Goal: Task Accomplishment & Management: Use online tool/utility

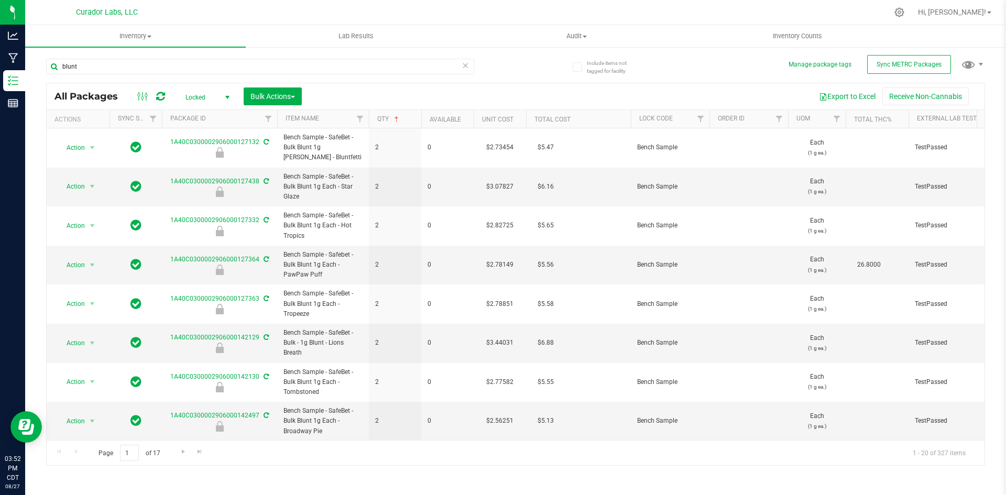
scroll to position [314, 0]
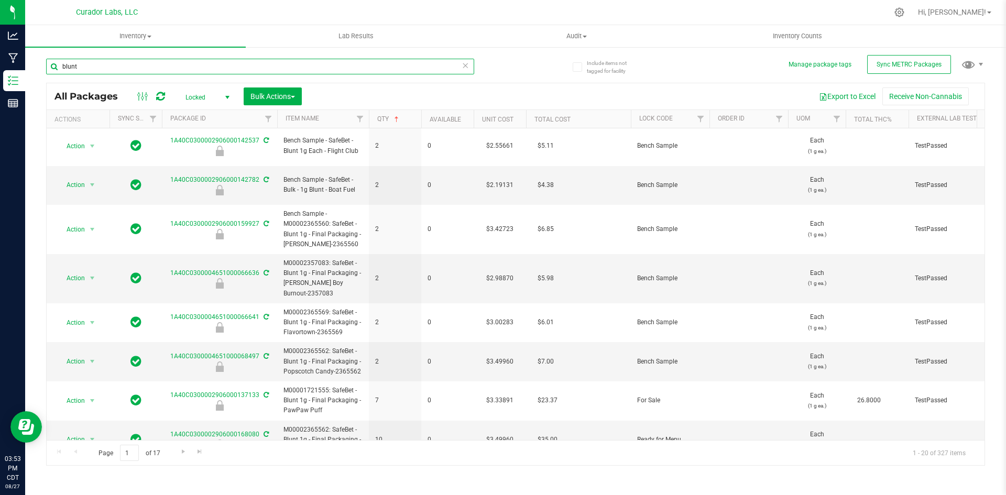
drag, startPoint x: 96, startPoint y: 71, endPoint x: 30, endPoint y: 59, distance: 67.0
click at [30, 59] on div "Include items not tagged for facility Manage package tags Sync METRC Packages b…" at bounding box center [515, 205] width 980 height 319
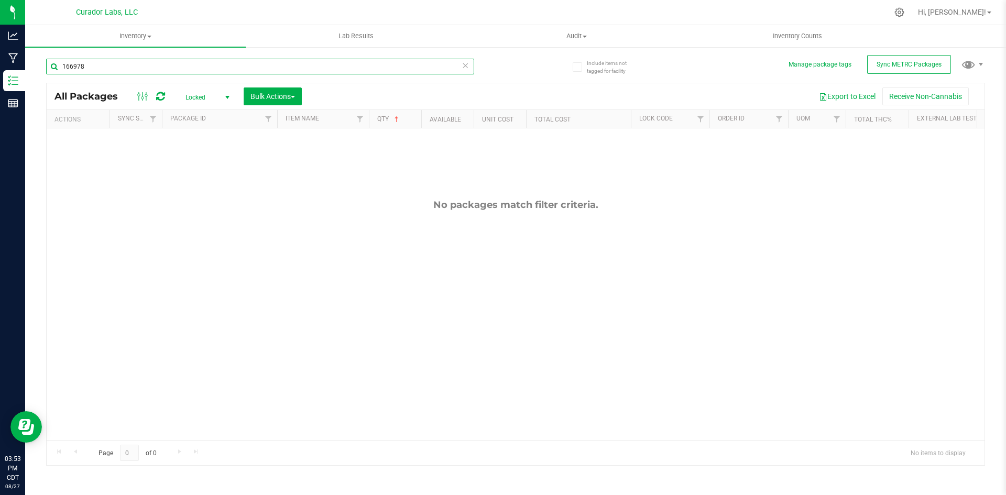
type input "166978"
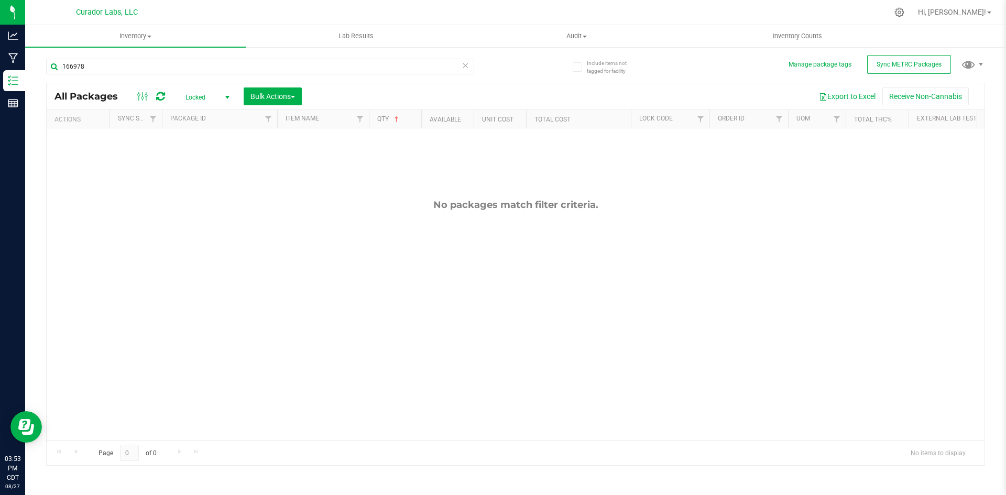
click at [201, 98] on span "Locked" at bounding box center [205, 97] width 58 height 15
click at [202, 116] on li "Active Only" at bounding box center [204, 114] width 57 height 16
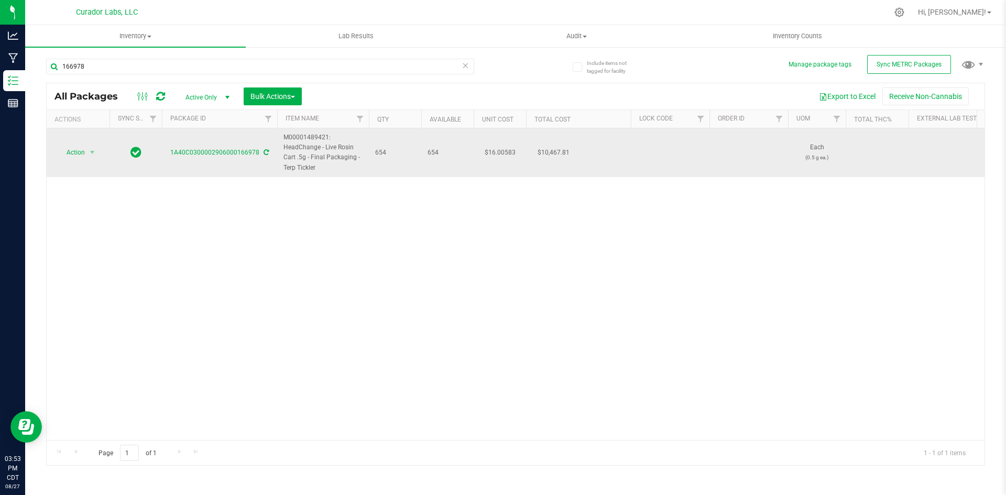
drag, startPoint x: 322, startPoint y: 167, endPoint x: 269, endPoint y: 142, distance: 57.9
copy tr "M00001489421: HeadChange - Live Rosin Cart .5g - Final Packaging - Terp Tickler"
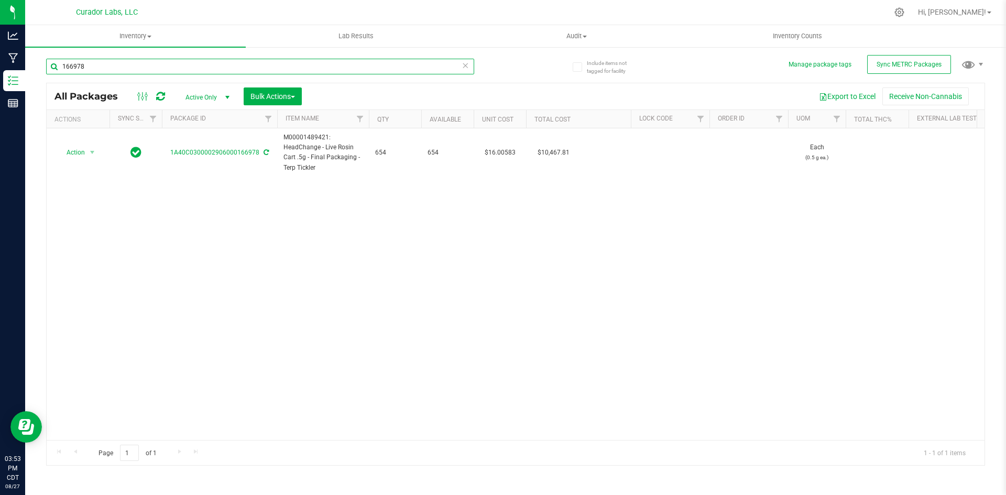
drag, startPoint x: 91, startPoint y: 67, endPoint x: 56, endPoint y: 65, distance: 35.1
click at [56, 65] on input "166978" at bounding box center [260, 67] width 428 height 16
paste input "M00001489421: HeadChange - Live Rosin Cart .5g - Final Packaging - Terp Tickler"
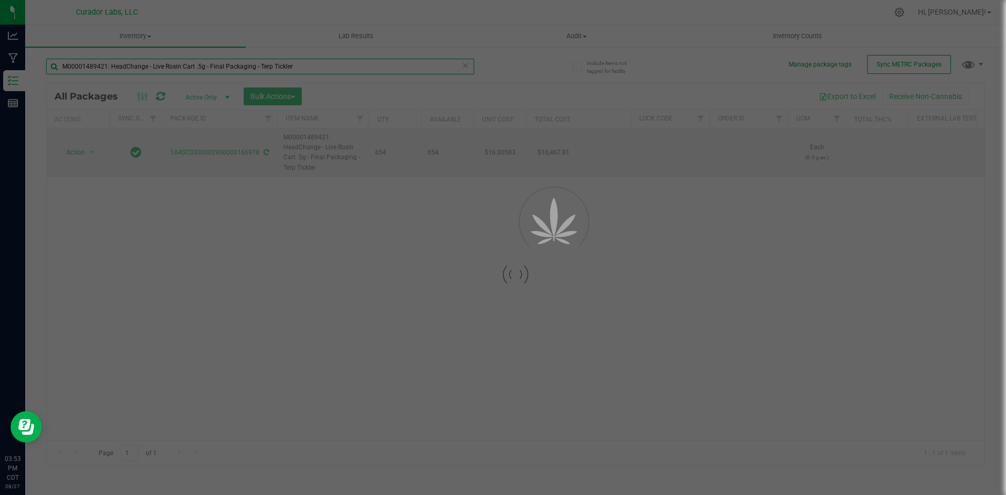
type input "M00001489421: HeadChange - Live Rosin Cart .5g - Final Packaging - Terp Tickler"
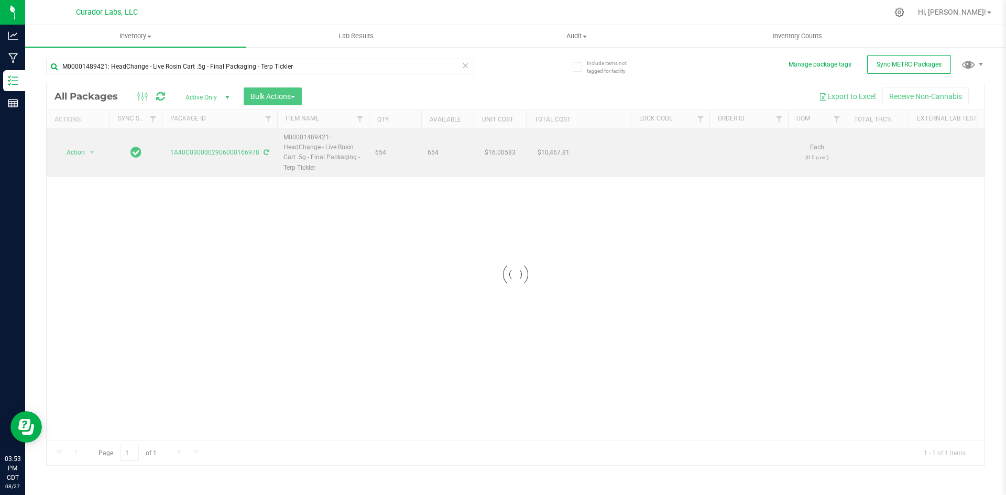
click at [78, 150] on div at bounding box center [515, 274] width 937 height 382
click at [79, 161] on td "Action Action Adjust qty Create package Edit attributes Global inventory Locate…" at bounding box center [78, 152] width 63 height 49
click at [74, 153] on span "Action" at bounding box center [71, 152] width 28 height 15
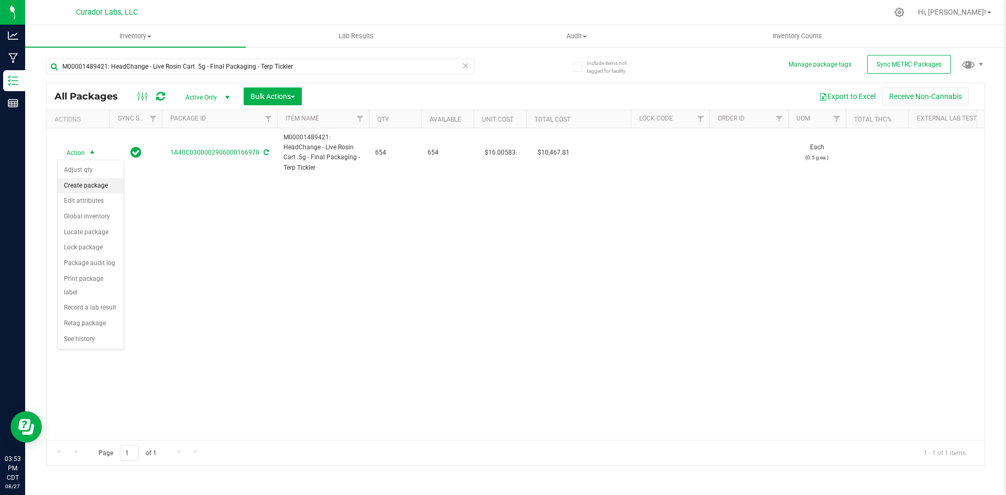
click at [82, 181] on li "Create package" at bounding box center [91, 186] width 66 height 16
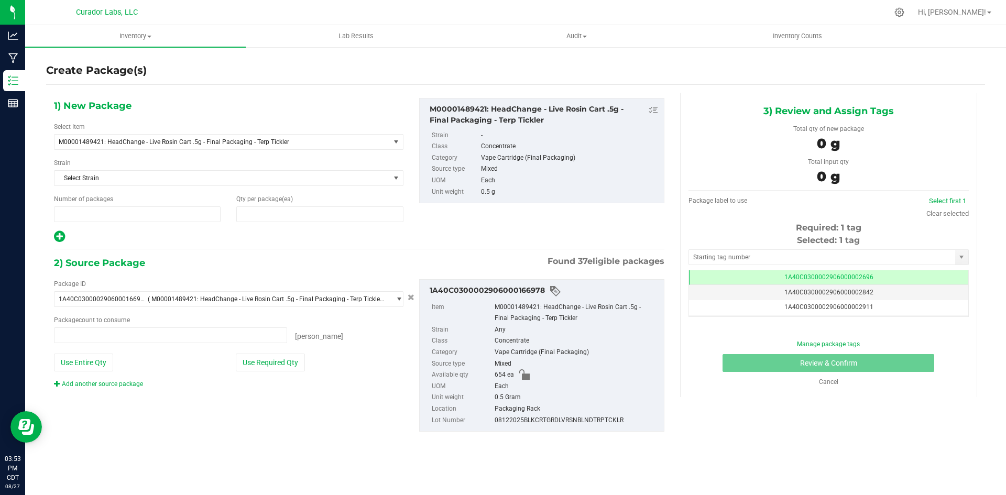
type input "1"
type input "0"
type input "0 ea"
click at [266, 216] on span at bounding box center [319, 214] width 167 height 16
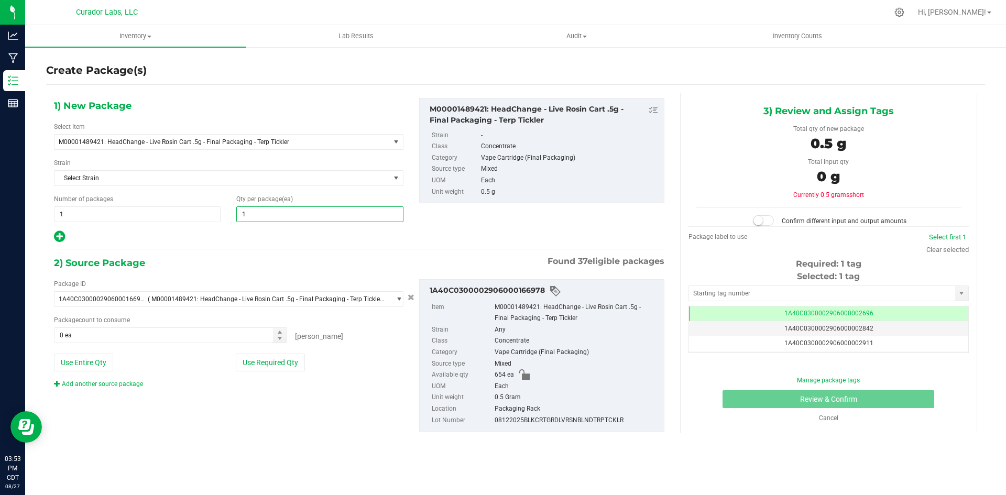
type input "14"
click at [61, 237] on icon at bounding box center [59, 236] width 11 height 13
type input "14"
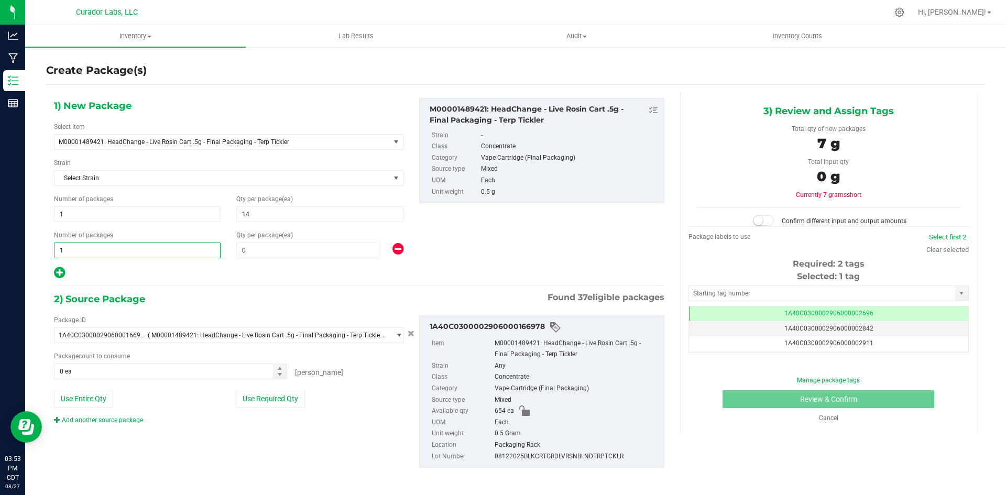
drag, startPoint x: 69, startPoint y: 246, endPoint x: 52, endPoint y: 249, distance: 17.0
click at [52, 249] on div "Number of packages 1 1" at bounding box center [137, 244] width 182 height 28
type input "40"
click at [251, 252] on span at bounding box center [307, 250] width 142 height 16
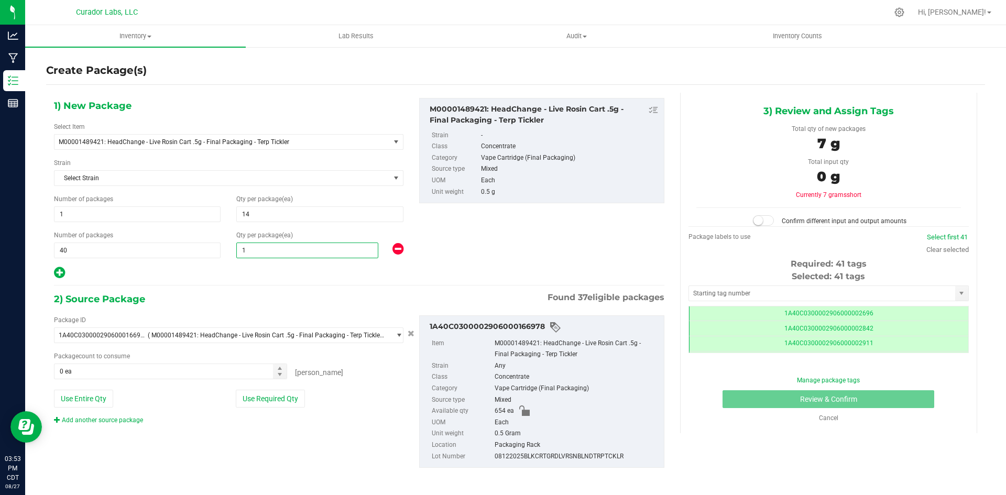
type input "16"
click at [94, 398] on button "Use Entire Qty" at bounding box center [83, 399] width 59 height 18
type input "654 ea"
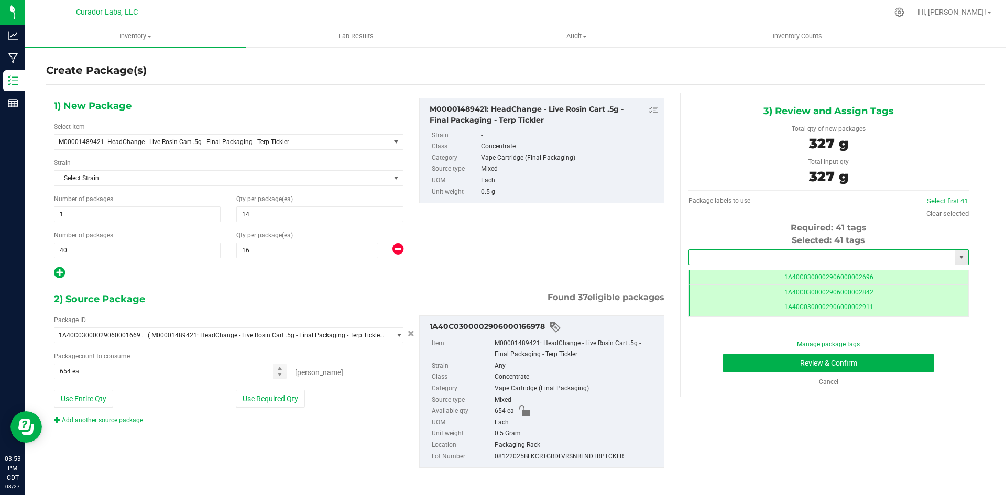
click at [746, 257] on input "text" at bounding box center [822, 257] width 266 height 15
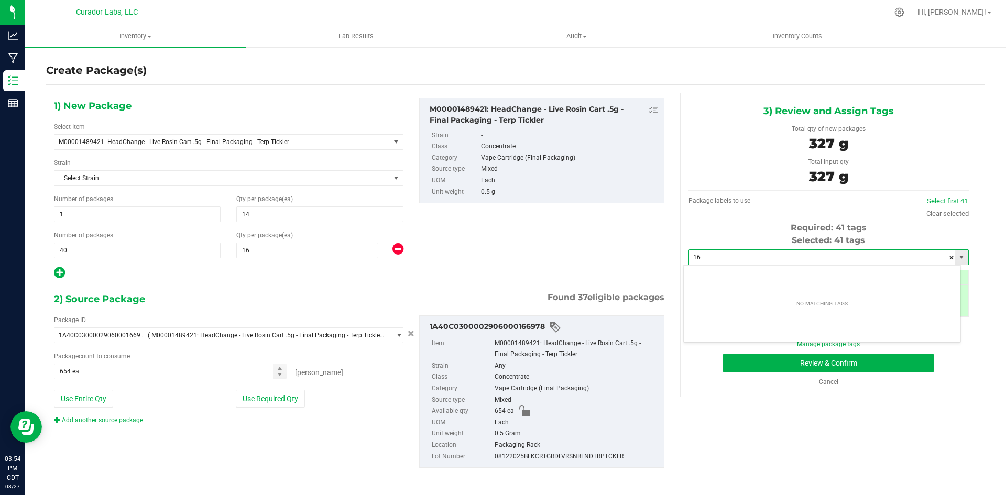
type input "1"
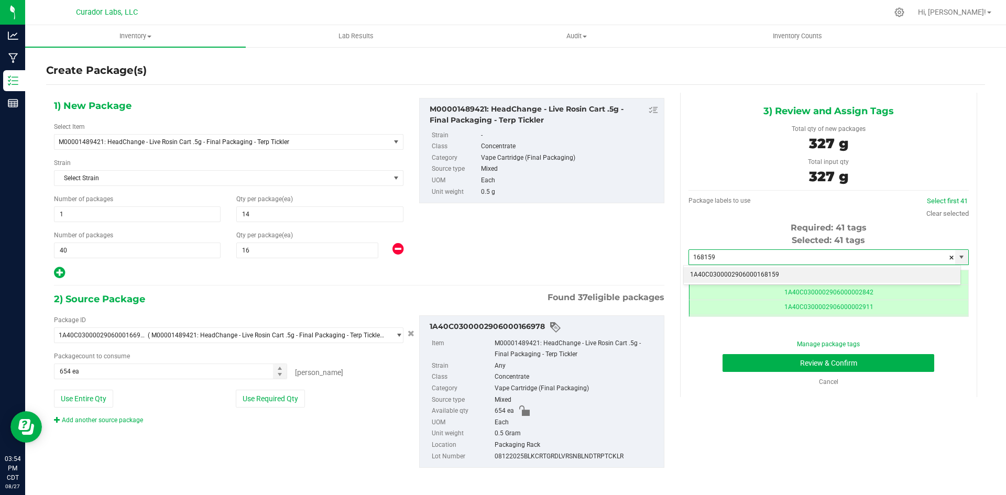
click at [765, 274] on li "1A40C0300002906000168159" at bounding box center [821, 275] width 277 height 16
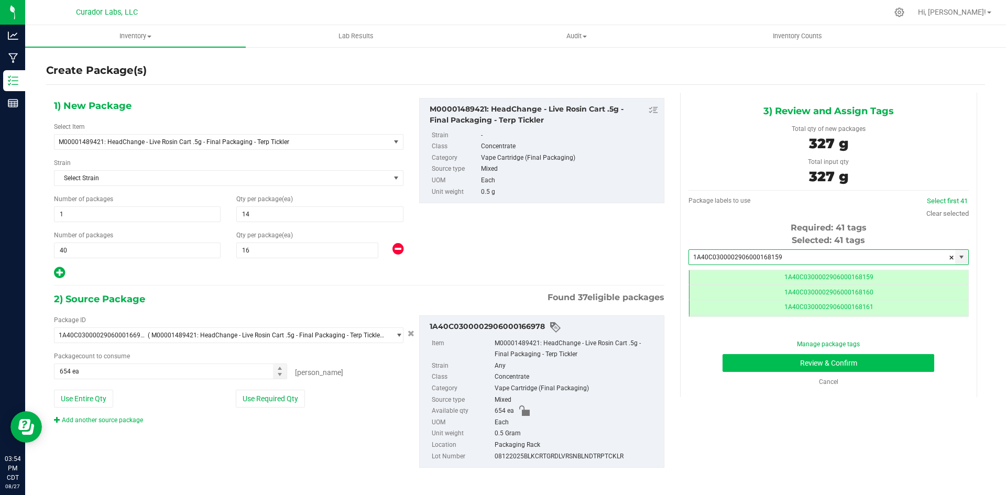
type input "1A40C0300002906000168159"
click at [795, 365] on button "Review & Confirm" at bounding box center [828, 363] width 212 height 18
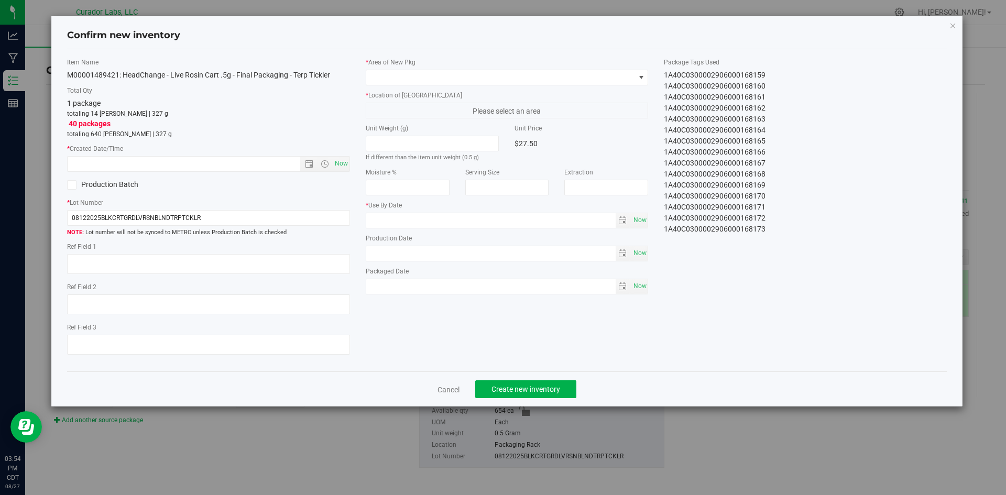
type input "[DATE]"
click at [343, 163] on span "Now" at bounding box center [341, 163] width 18 height 15
type input "[DATE] 3:54 PM"
click at [388, 69] on div "* Area of [GEOGRAPHIC_DATA]" at bounding box center [507, 72] width 283 height 28
click at [392, 74] on span at bounding box center [500, 77] width 269 height 15
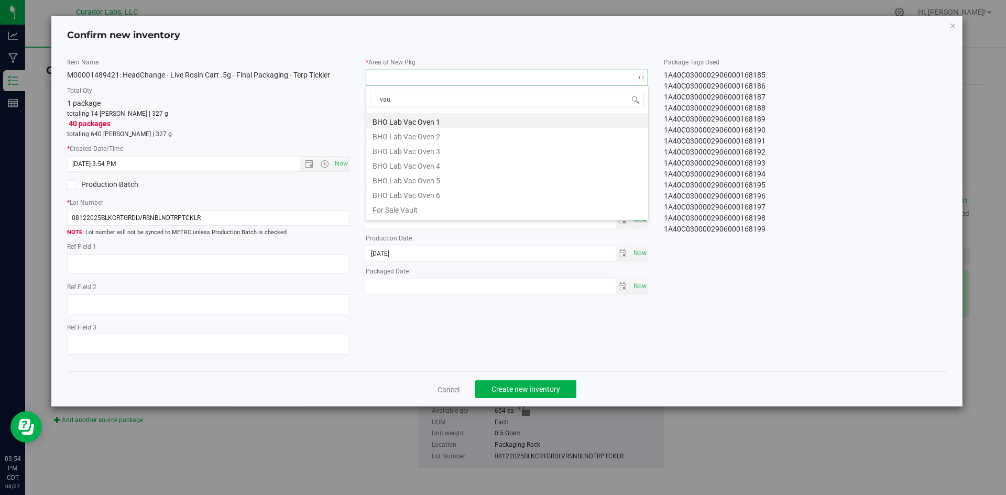
type input "vaul"
click at [414, 190] on li "Vault" at bounding box center [507, 193] width 282 height 15
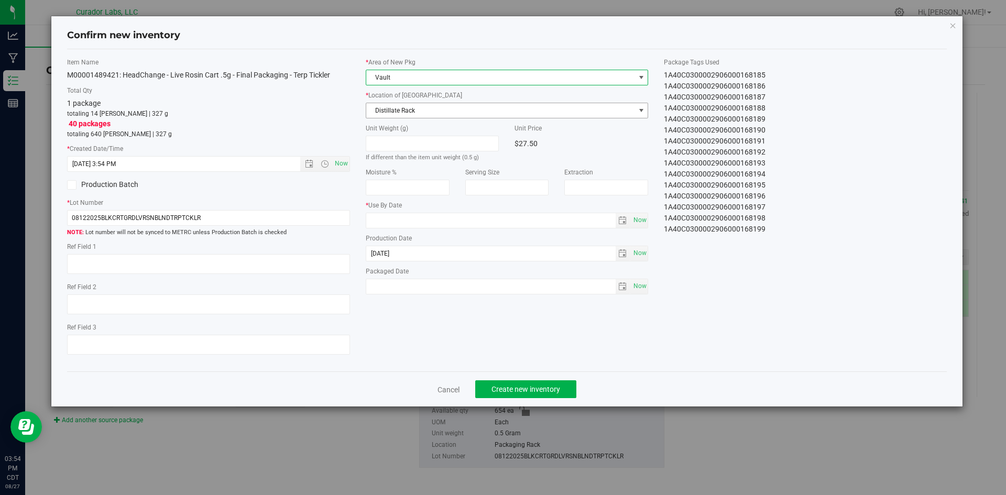
click at [399, 109] on span "Distillate Rack" at bounding box center [500, 110] width 269 height 15
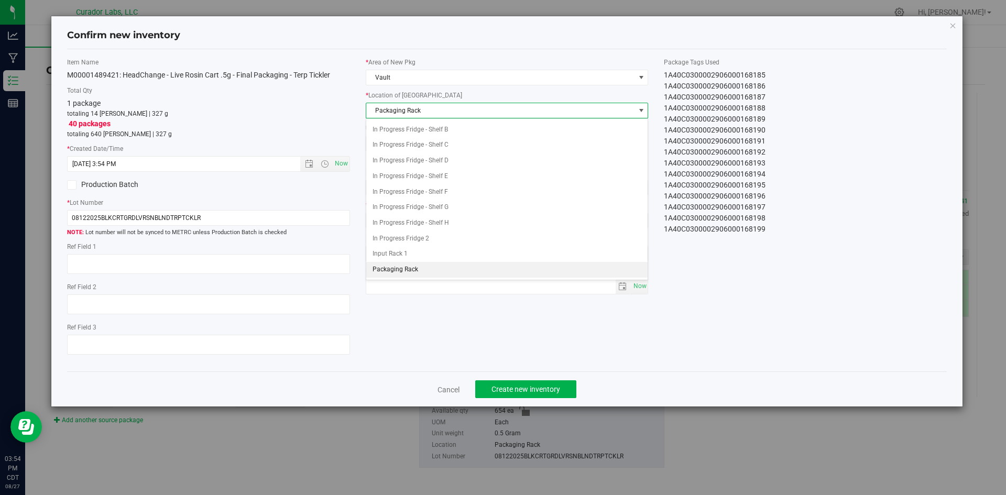
click at [399, 109] on span "Packaging Rack" at bounding box center [500, 110] width 269 height 15
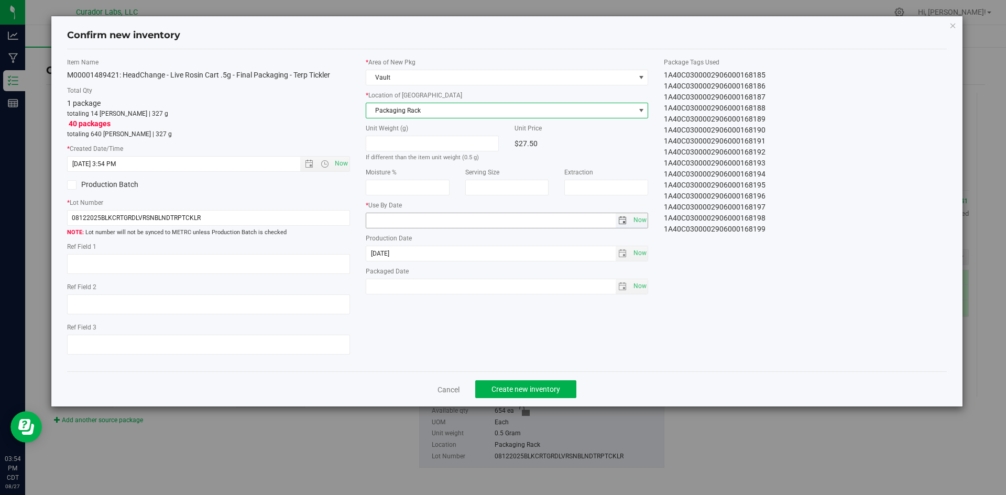
click at [417, 223] on input "text" at bounding box center [490, 220] width 249 height 15
type input "[DATE]"
click at [645, 285] on span "Now" at bounding box center [640, 286] width 18 height 15
type input "[DATE]"
click at [569, 386] on button "Create new inventory" at bounding box center [525, 389] width 101 height 18
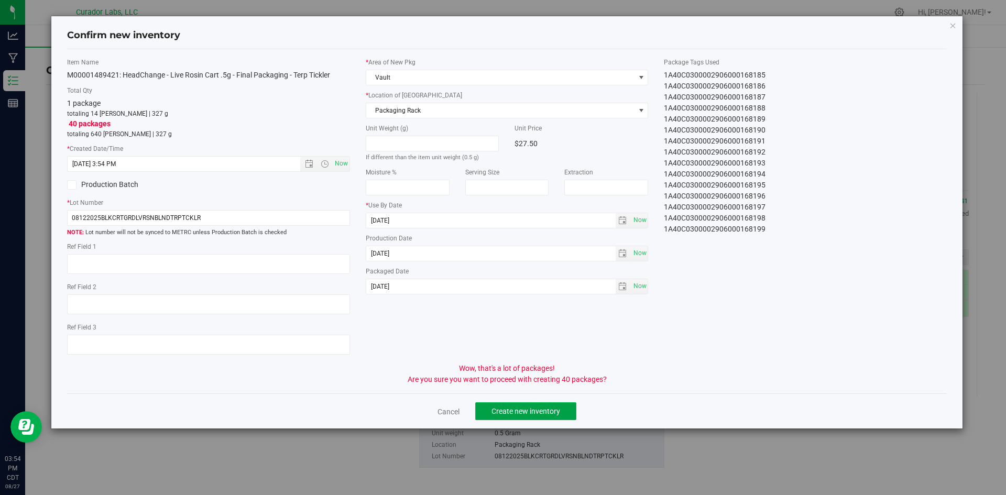
click at [554, 405] on button "Create new inventory" at bounding box center [525, 411] width 101 height 18
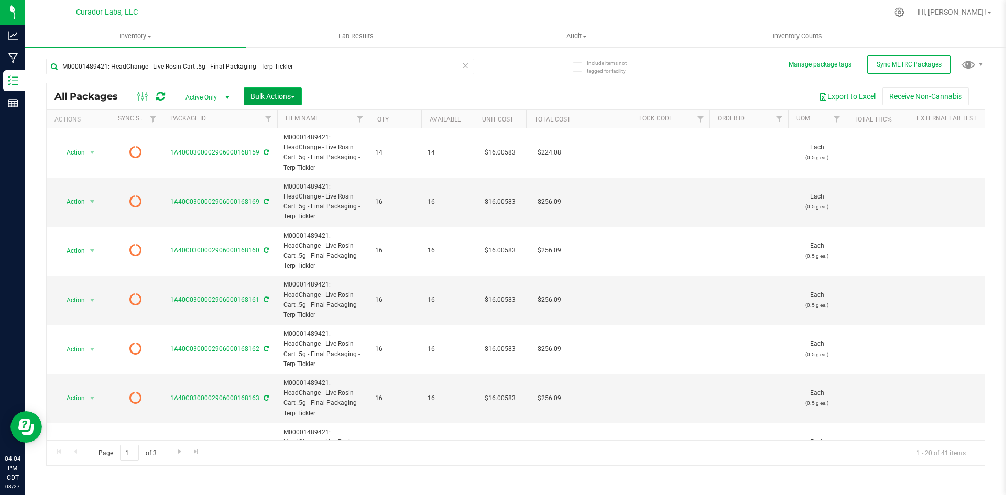
click at [260, 100] on span "Bulk Actions" at bounding box center [272, 96] width 45 height 8
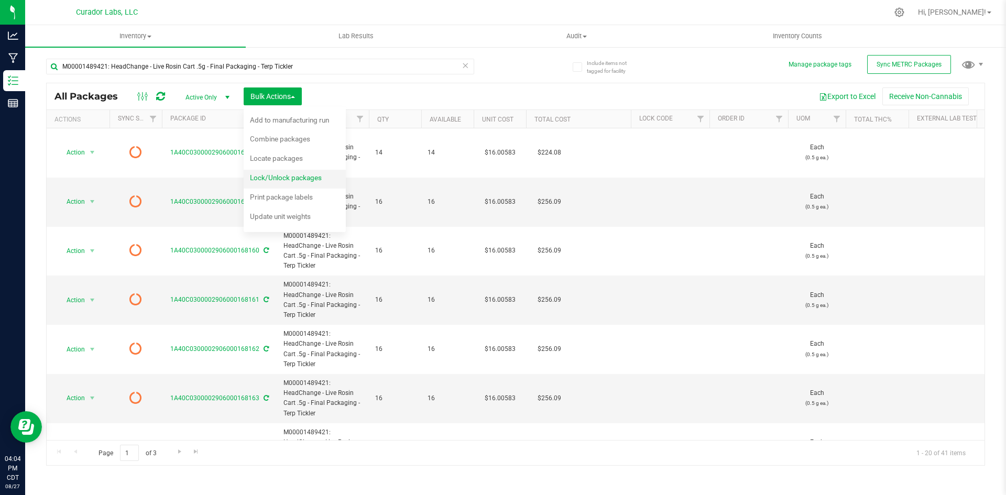
click at [256, 175] on span "Lock/Unlock packages" at bounding box center [286, 177] width 72 height 8
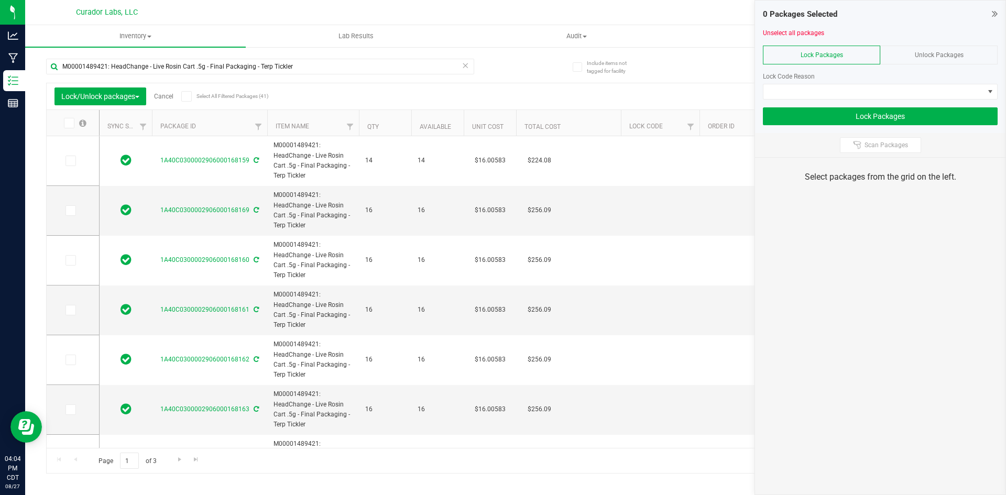
type input "[DATE]"
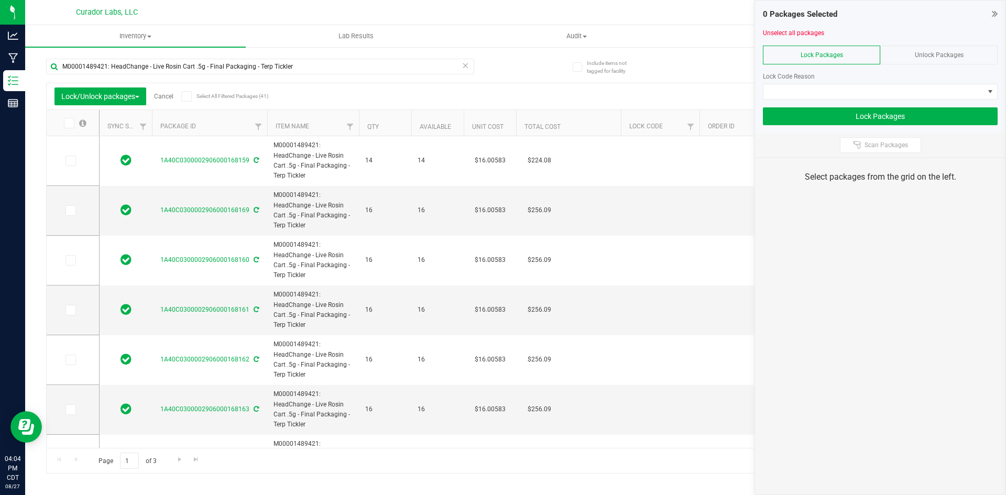
type input "[DATE]"
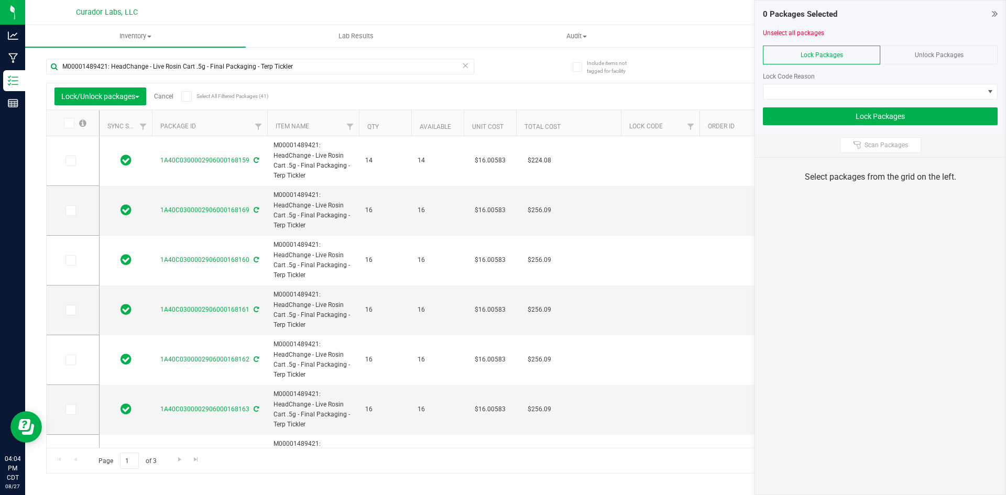
type input "[DATE]"
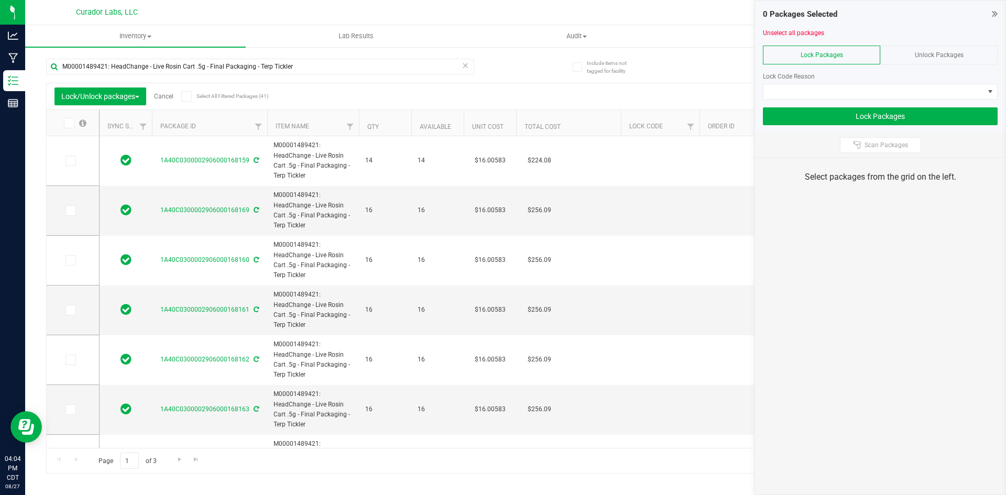
type input "[DATE]"
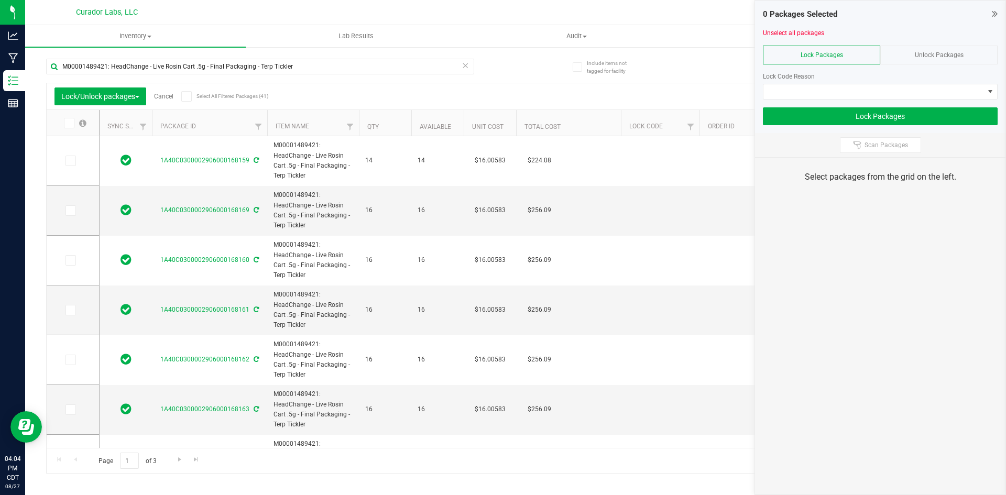
click at [995, 13] on icon at bounding box center [994, 13] width 6 height 10
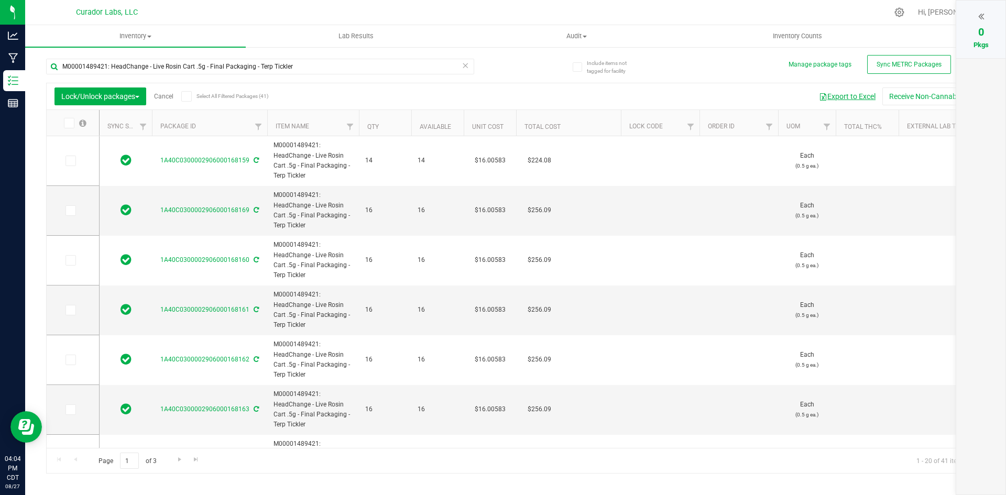
click at [836, 94] on button "Export to Excel" at bounding box center [847, 96] width 70 height 18
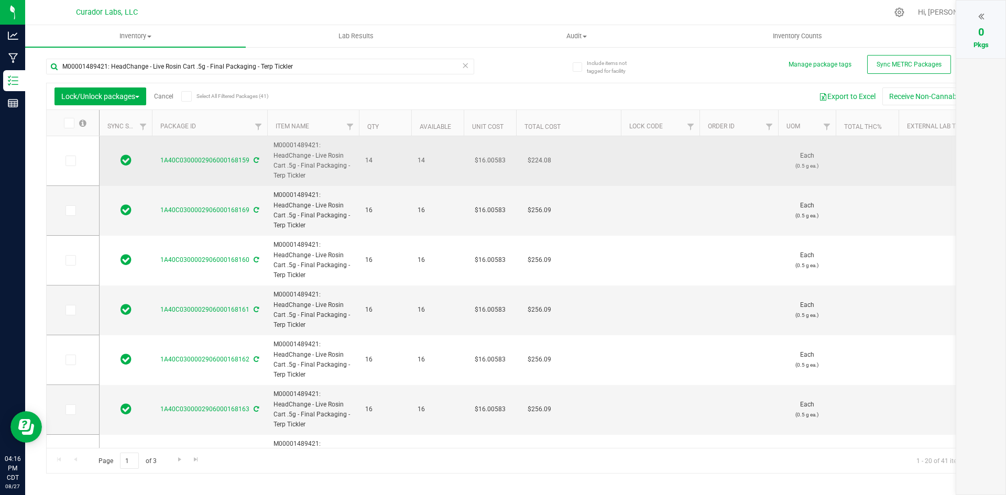
drag, startPoint x: 306, startPoint y: 175, endPoint x: 271, endPoint y: 145, distance: 47.1
click at [271, 145] on td "M00001489421: HeadChange - Live Rosin Cart .5g - Final Packaging - Terp Tickler" at bounding box center [313, 161] width 92 height 50
copy span "M00001489421: HeadChange - Live Rosin Cart .5g - Final Packaging - Terp Tickler"
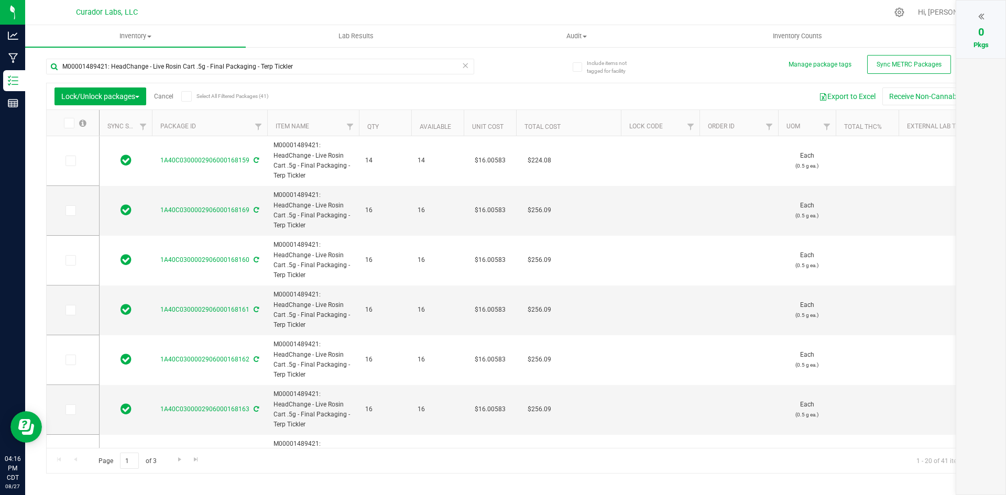
click at [186, 96] on icon at bounding box center [186, 96] width 7 height 0
click at [0, 0] on input "Select All Filtered Packages (41)" at bounding box center [0, 0] width 0 height 0
click at [976, 17] on div at bounding box center [980, 16] width 28 height 16
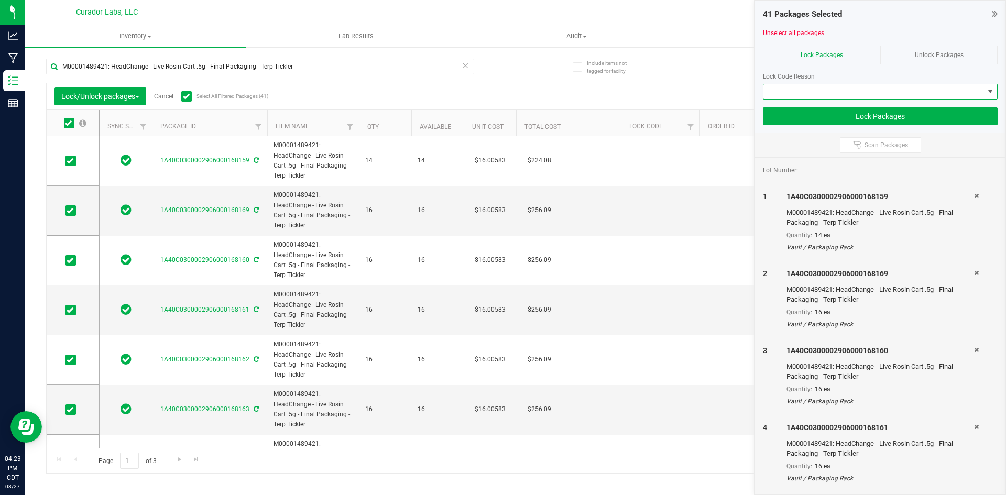
click at [798, 92] on span at bounding box center [873, 91] width 220 height 15
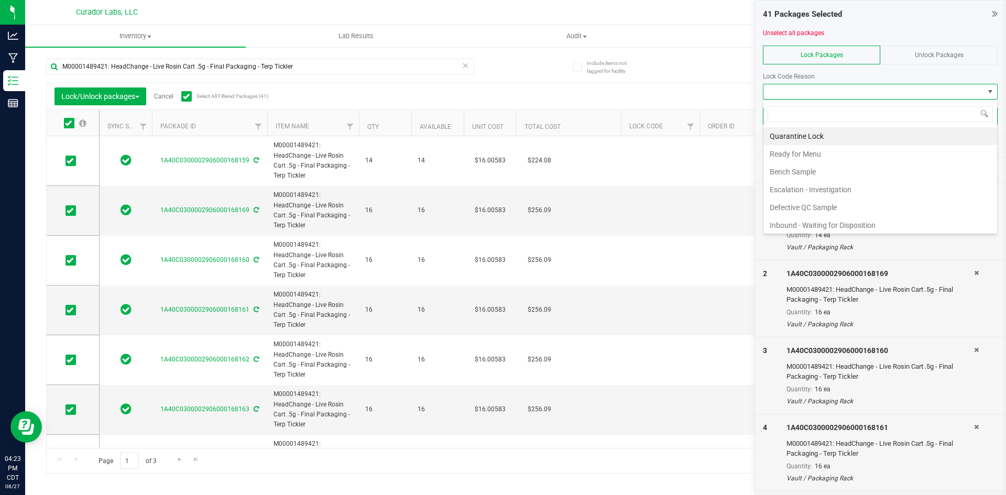
scroll to position [16, 235]
click at [793, 158] on li "Ready for Menu" at bounding box center [880, 154] width 234 height 18
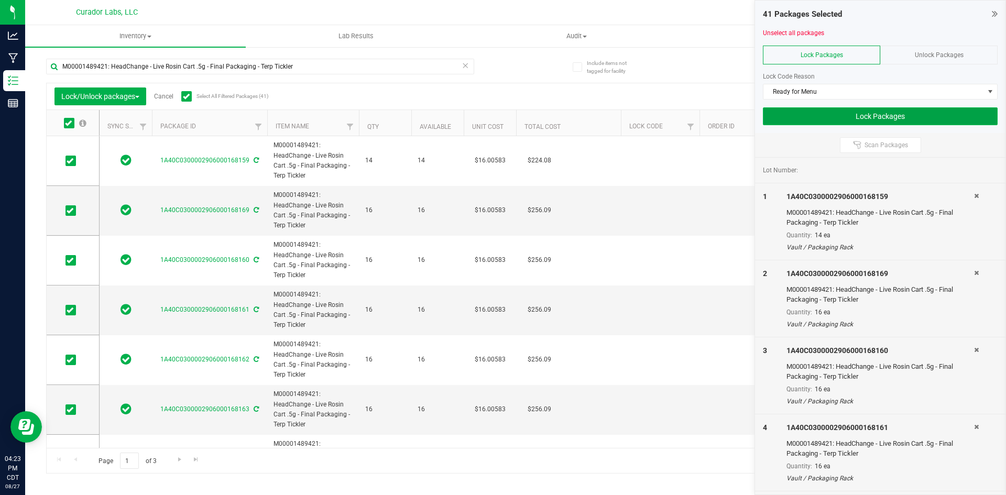
click at [804, 122] on button "Lock Packages" at bounding box center [880, 116] width 235 height 18
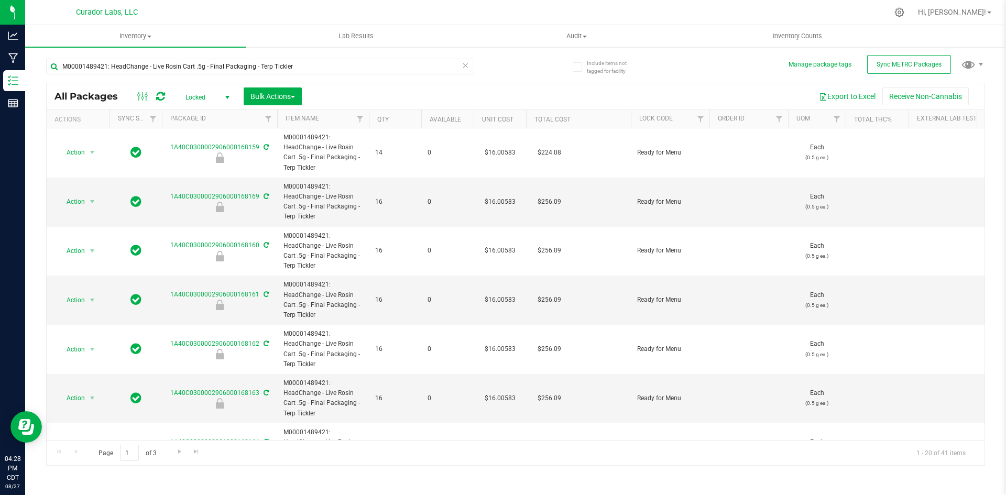
click at [165, 468] on div "Inventory All packages All inventory Waste log Create inventory Lab Results Aud…" at bounding box center [515, 260] width 980 height 470
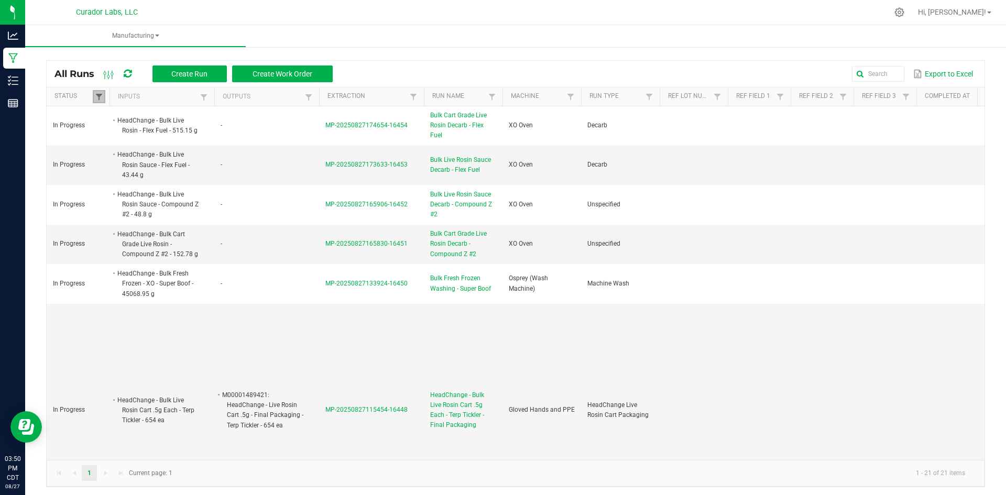
click at [96, 96] on span at bounding box center [99, 97] width 8 height 8
click at [184, 194] on button "Filter" at bounding box center [181, 190] width 52 height 23
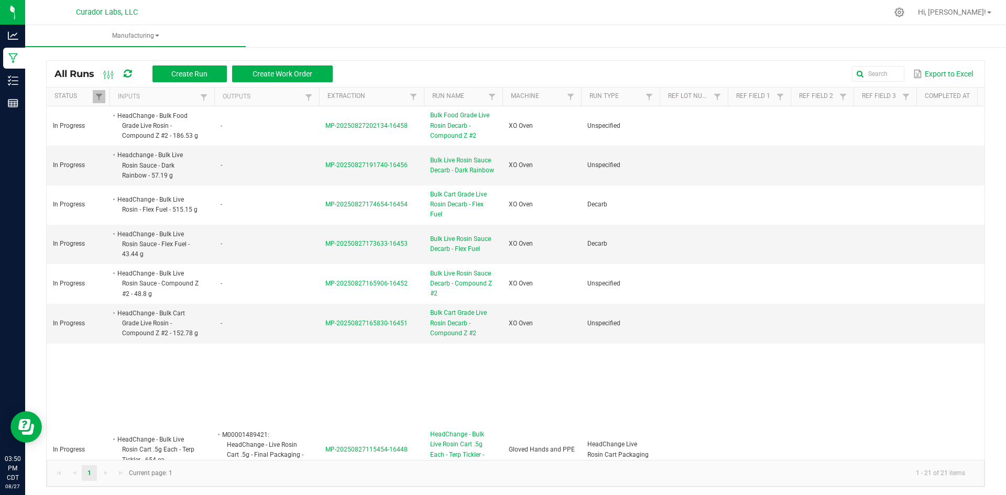
drag, startPoint x: 125, startPoint y: 70, endPoint x: 159, endPoint y: 99, distance: 44.6
click at [127, 72] on icon at bounding box center [128, 73] width 8 height 9
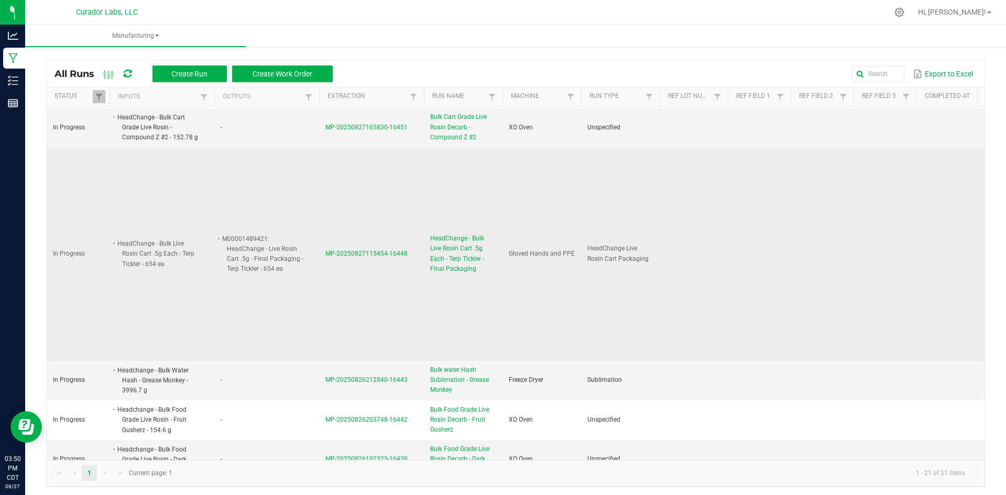
scroll to position [262, 0]
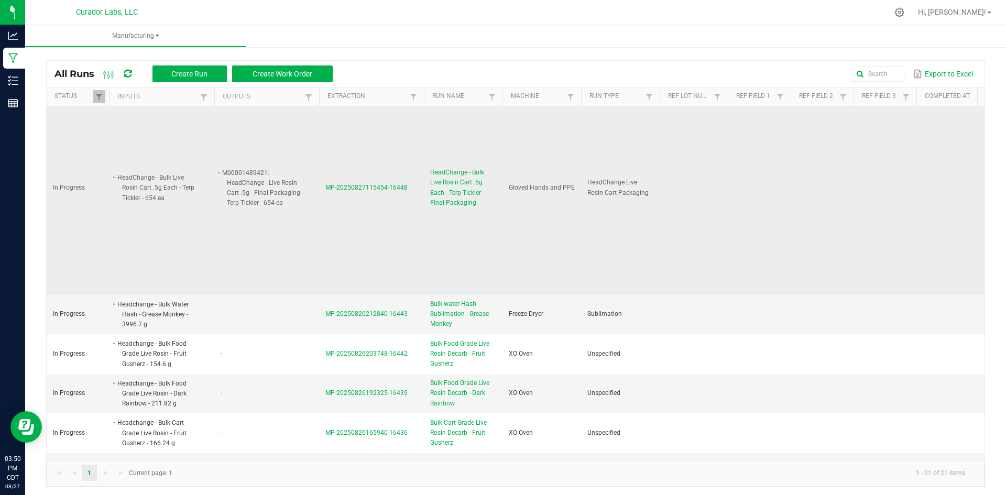
click at [432, 190] on span "HeadChange - Bulk Live Rosin Cart .5g Each - Terp Tickler - Final Packaging" at bounding box center [463, 188] width 66 height 40
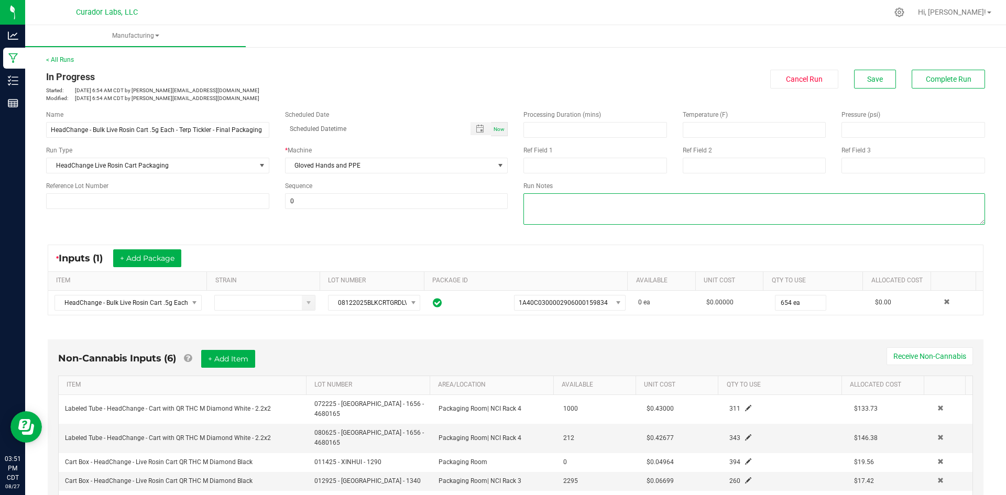
click at [551, 197] on textarea at bounding box center [753, 208] width 461 height 31
type textarea "qc=sh"
click at [605, 351] on div "Non-Cannabis Inputs (6) + Add Item Receive Non-Cannabis" at bounding box center [515, 363] width 914 height 26
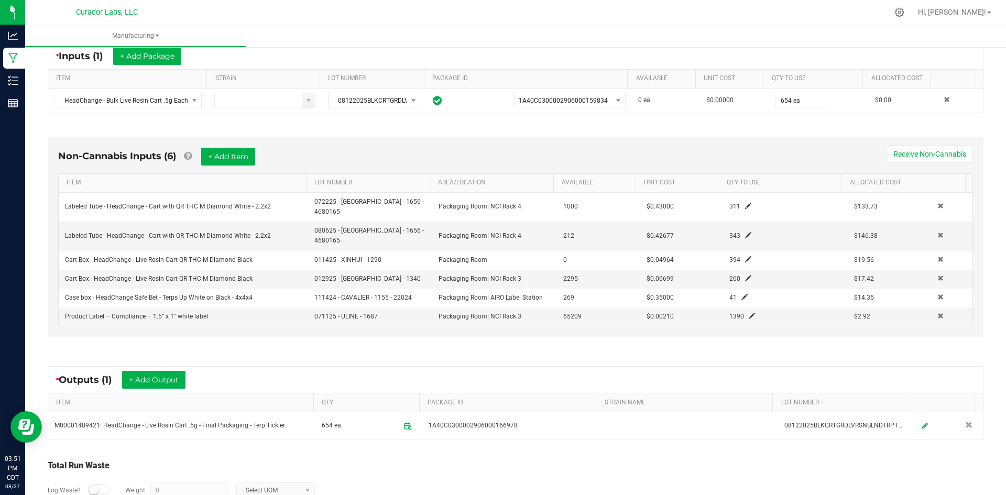
scroll to position [246, 0]
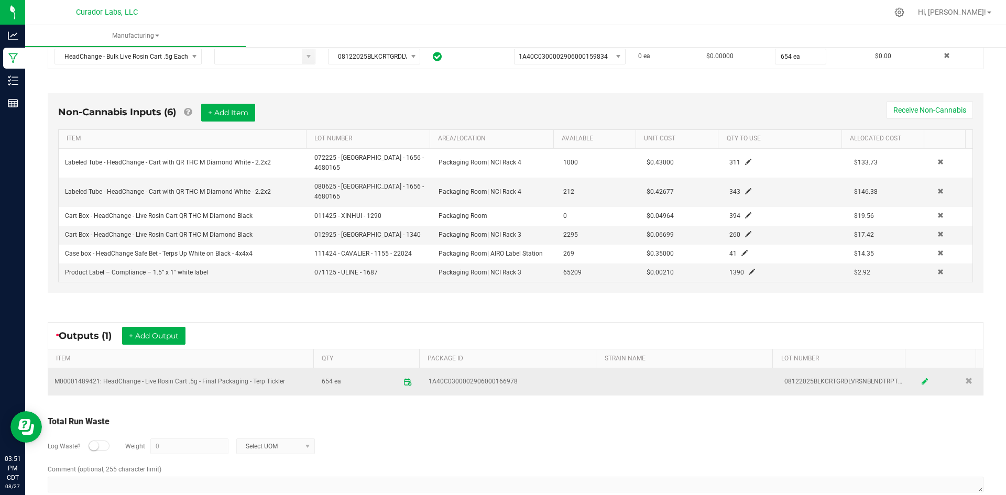
click at [921, 378] on icon at bounding box center [924, 381] width 6 height 7
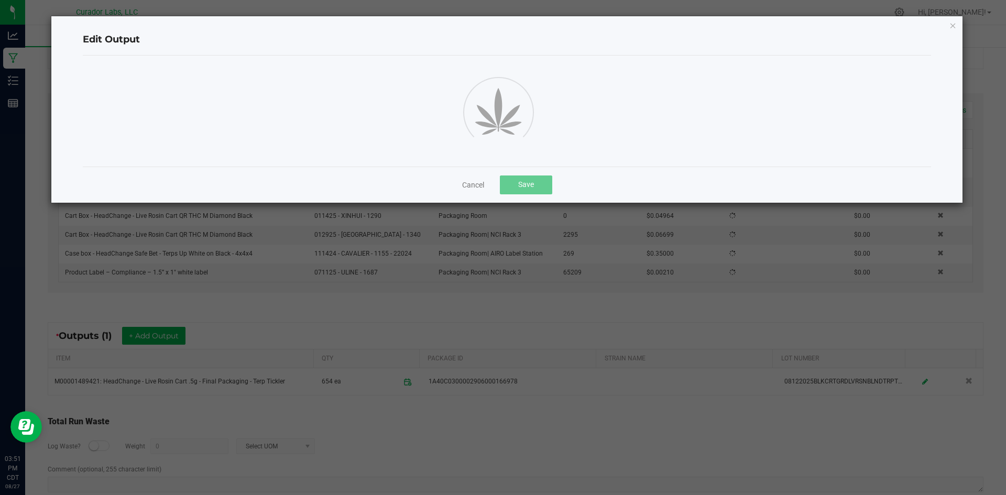
scroll to position [0, 0]
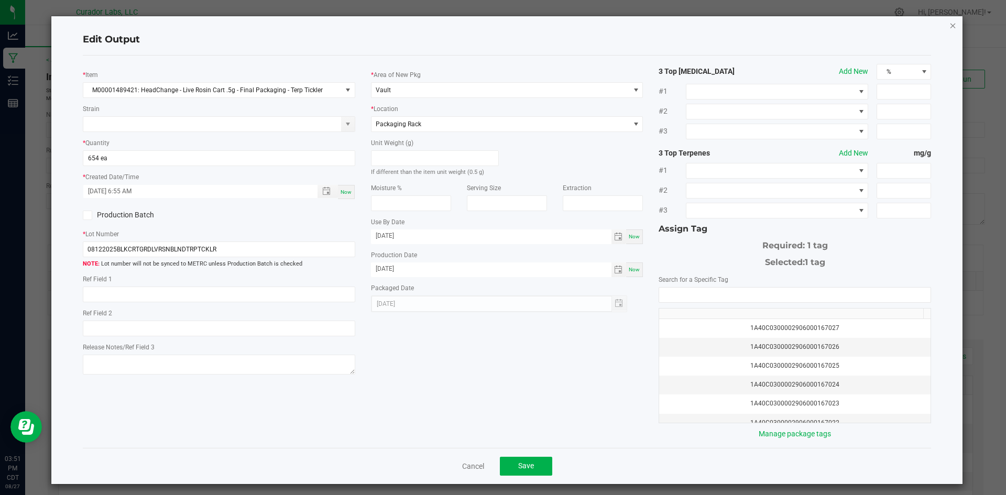
click at [949, 28] on icon "button" at bounding box center [952, 25] width 7 height 13
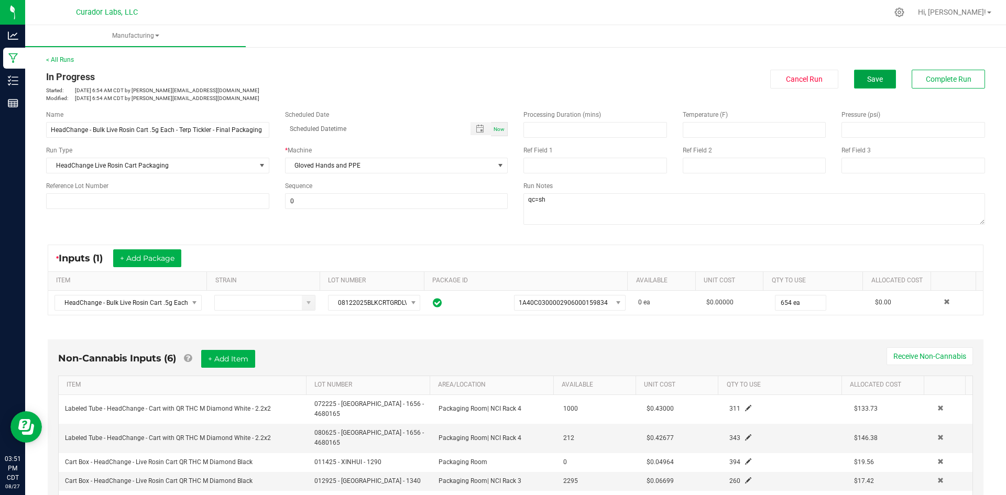
click at [876, 79] on button "Save" at bounding box center [875, 79] width 42 height 19
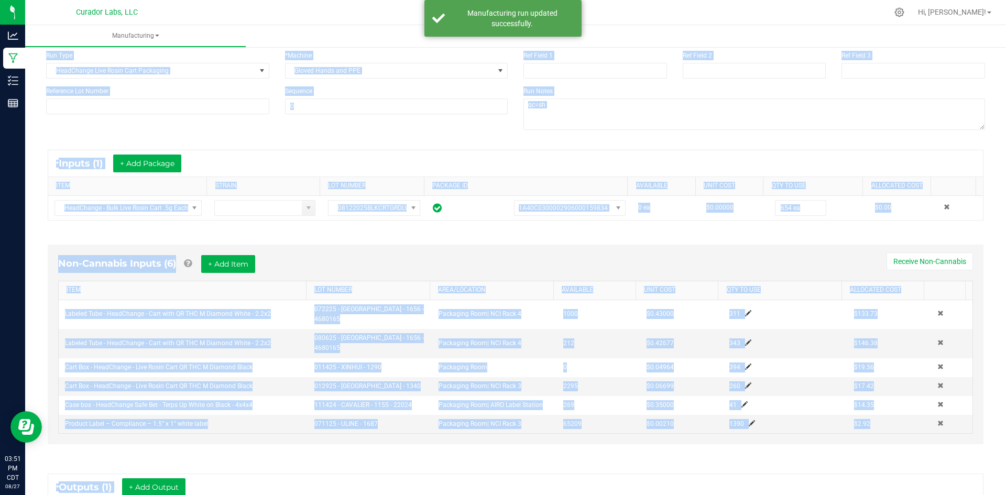
scroll to position [246, 0]
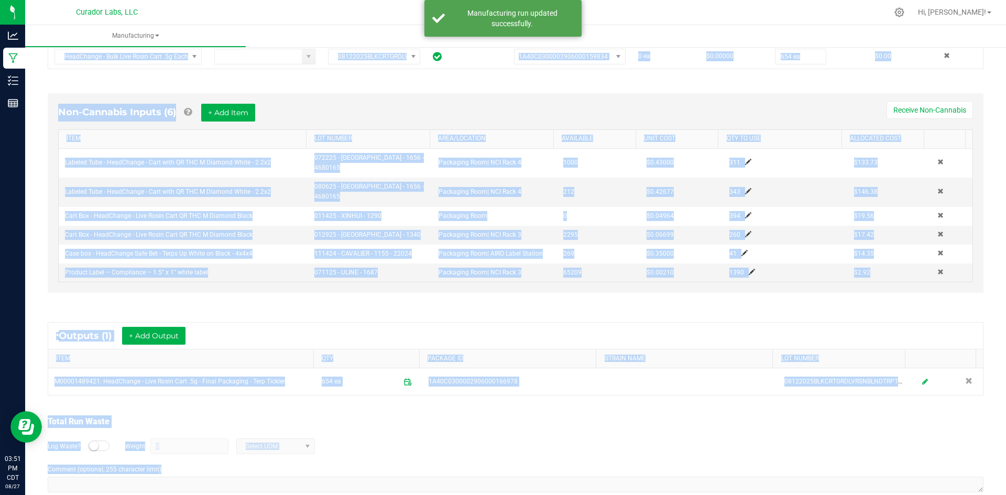
drag, startPoint x: 43, startPoint y: 71, endPoint x: 365, endPoint y: 483, distance: 522.9
click at [390, 494] on html "Analytics Manufacturing Inventory Reports 03:51 PM CDT 08/27/2025 08/27 Curador…" at bounding box center [503, 247] width 1006 height 495
copy manufacturing-process-run "In Progress Started: Aug 27, 2025 6:54 AM CDT by grant@curadorbrands.com Modifi…"
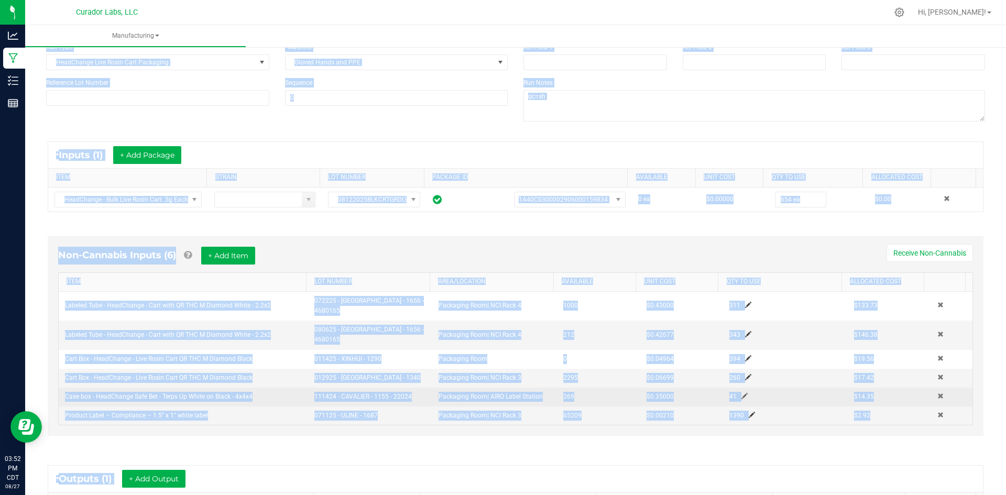
scroll to position [0, 0]
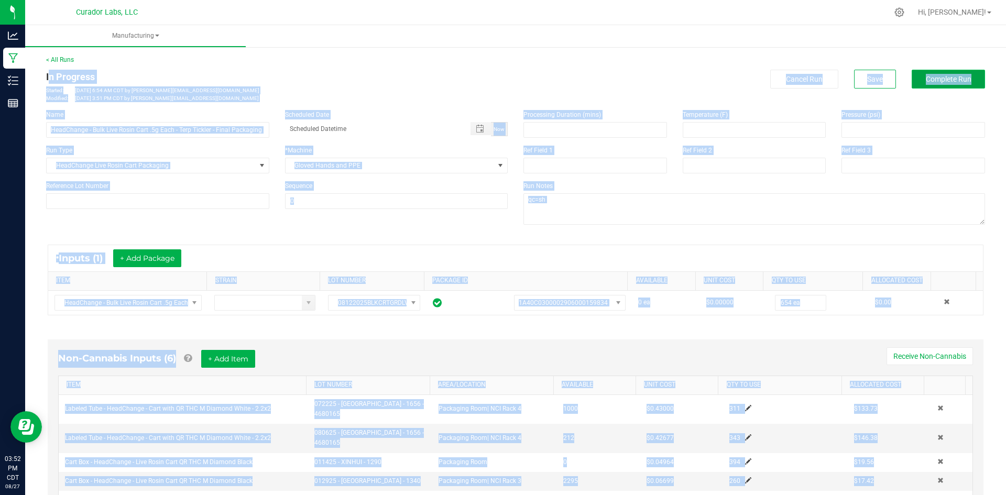
click at [911, 87] on button "Complete Run" at bounding box center [947, 79] width 73 height 19
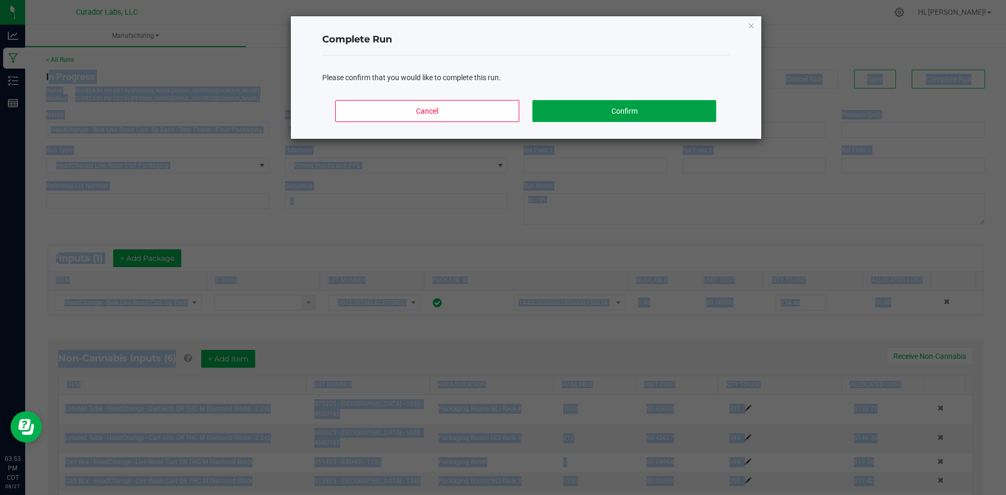
click at [630, 117] on button "Confirm" at bounding box center [623, 111] width 183 height 22
